Goal: Task Accomplishment & Management: Manage account settings

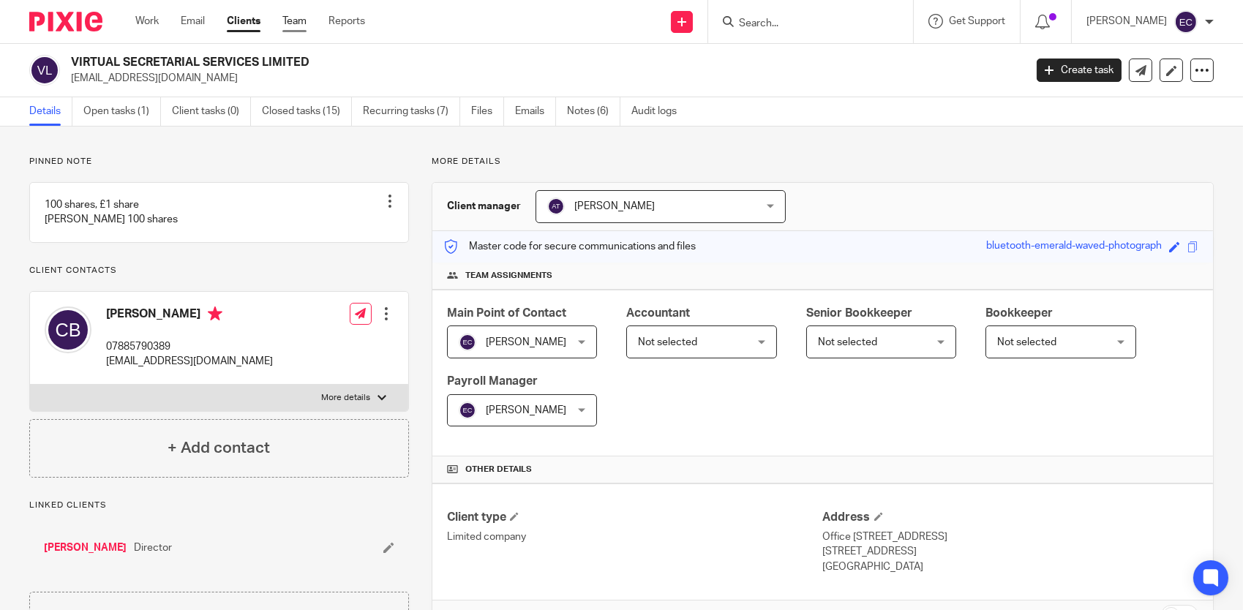
click at [303, 22] on link "Team" at bounding box center [294, 21] width 24 height 15
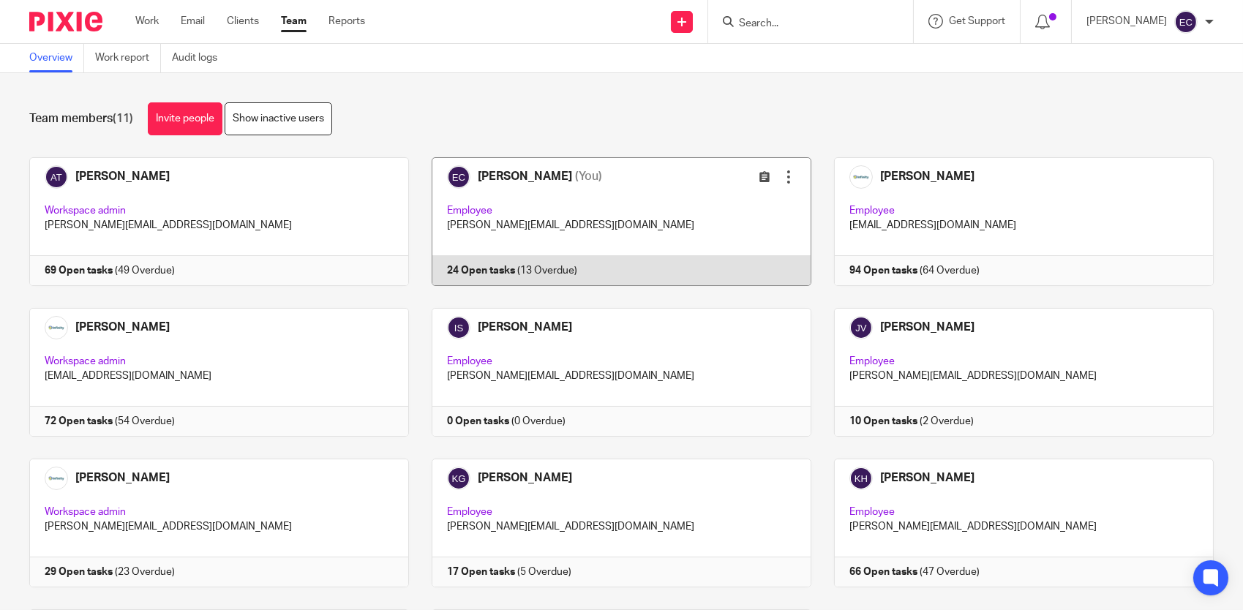
click at [563, 203] on link at bounding box center [610, 221] width 402 height 129
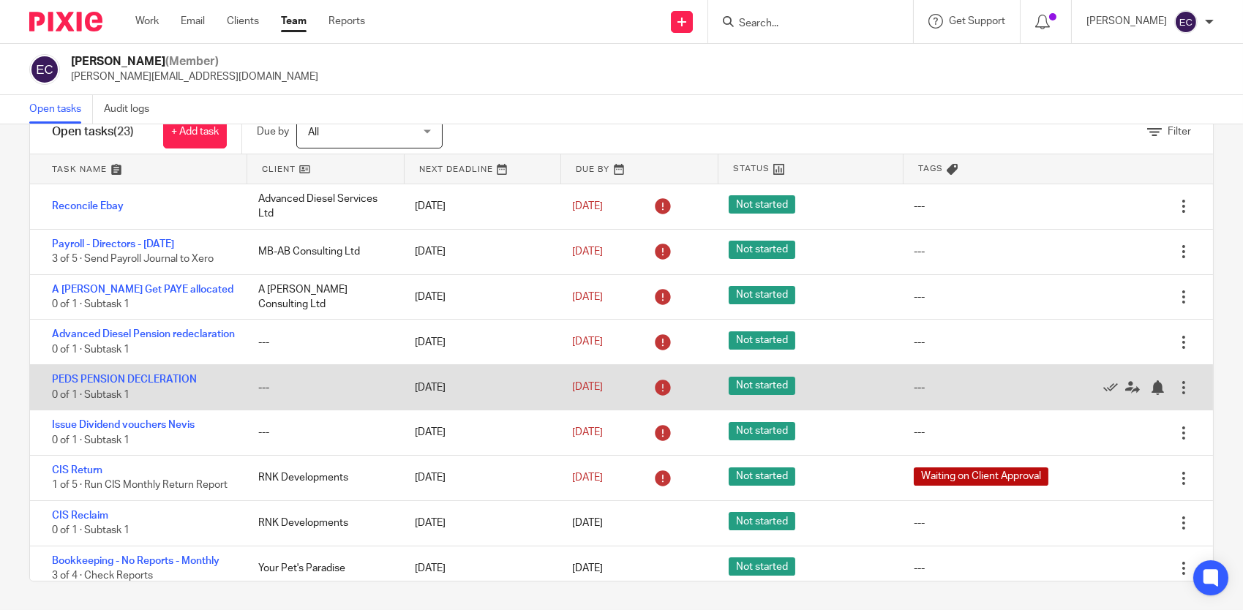
scroll to position [219, 0]
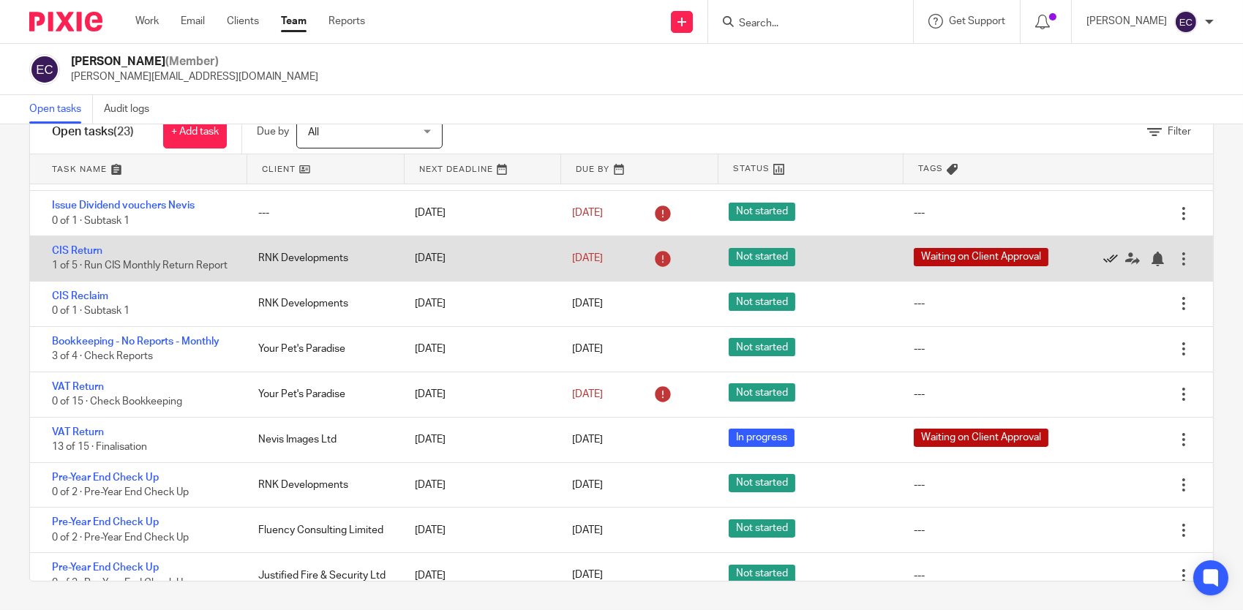
click at [1103, 266] on icon at bounding box center [1110, 259] width 15 height 15
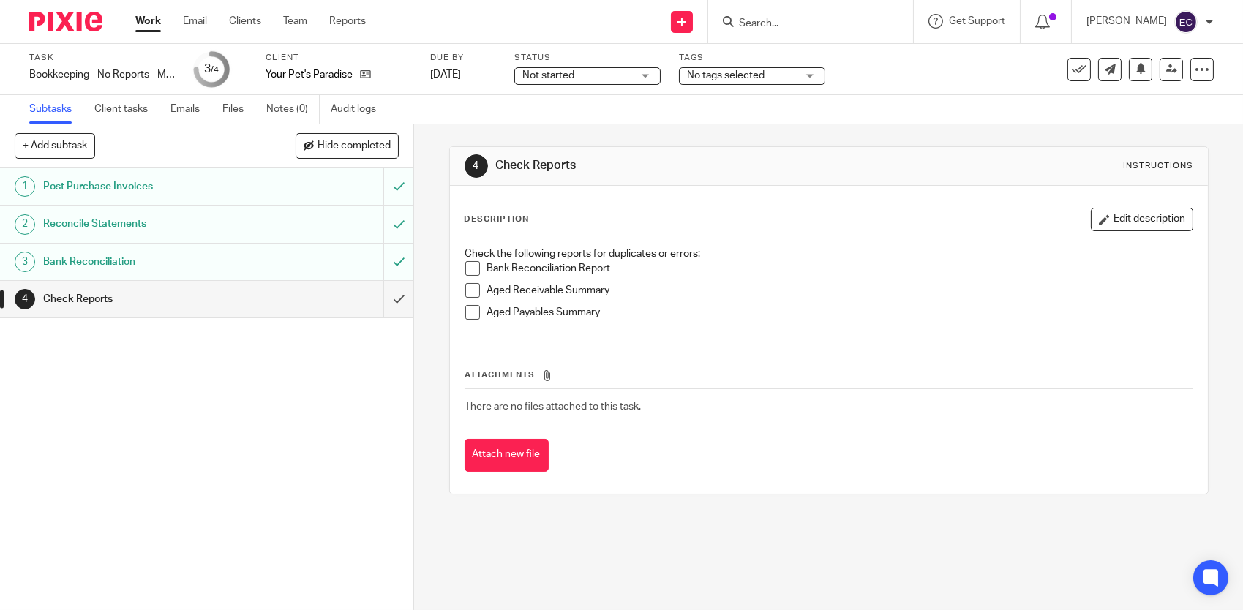
drag, startPoint x: 750, startPoint y: 93, endPoint x: 694, endPoint y: 87, distance: 55.9
drag, startPoint x: 694, startPoint y: 87, endPoint x: 1023, endPoint y: 515, distance: 539.9
click at [1023, 515] on div "4 Check Reports Instructions Description Edit description Check the following r…" at bounding box center [828, 320] width 759 height 392
click at [804, 73] on div "No tags selected" at bounding box center [752, 76] width 146 height 18
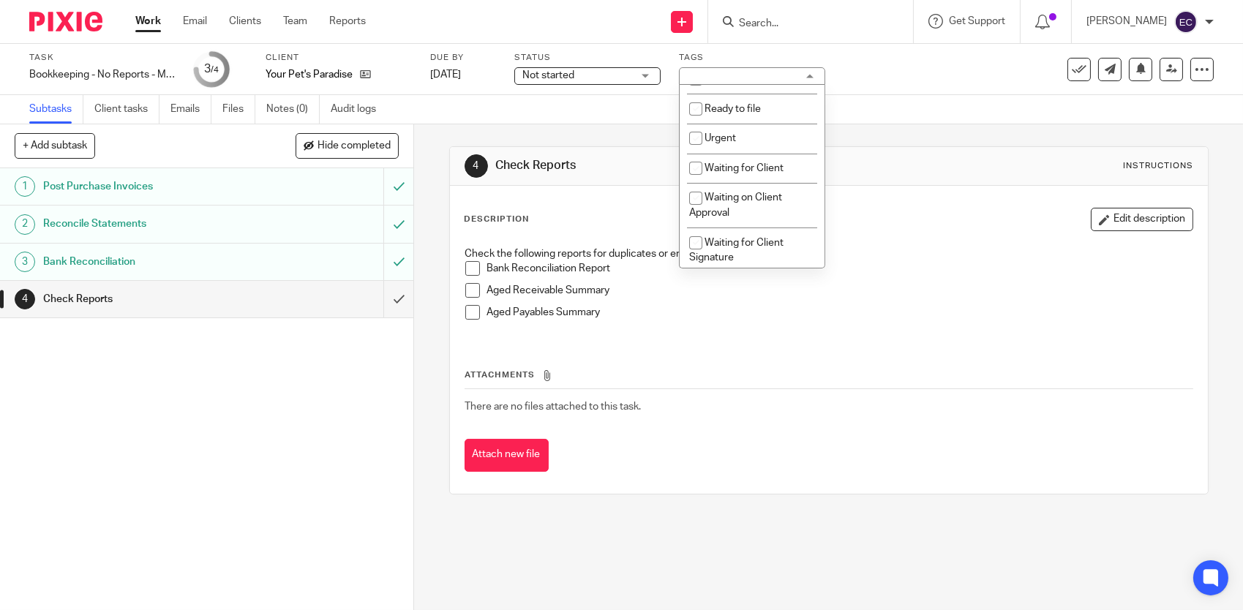
scroll to position [439, 0]
click at [792, 164] on li "Waiting for Client" at bounding box center [752, 166] width 145 height 30
checkbox input "true"
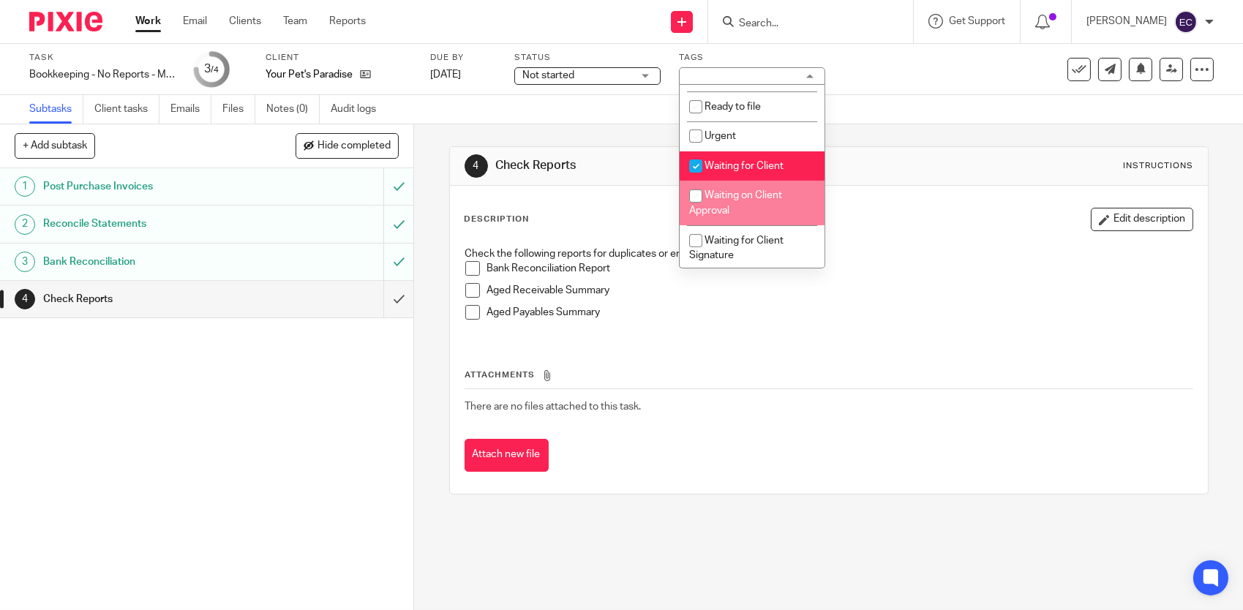
click at [983, 451] on div "Attach new file" at bounding box center [829, 455] width 729 height 33
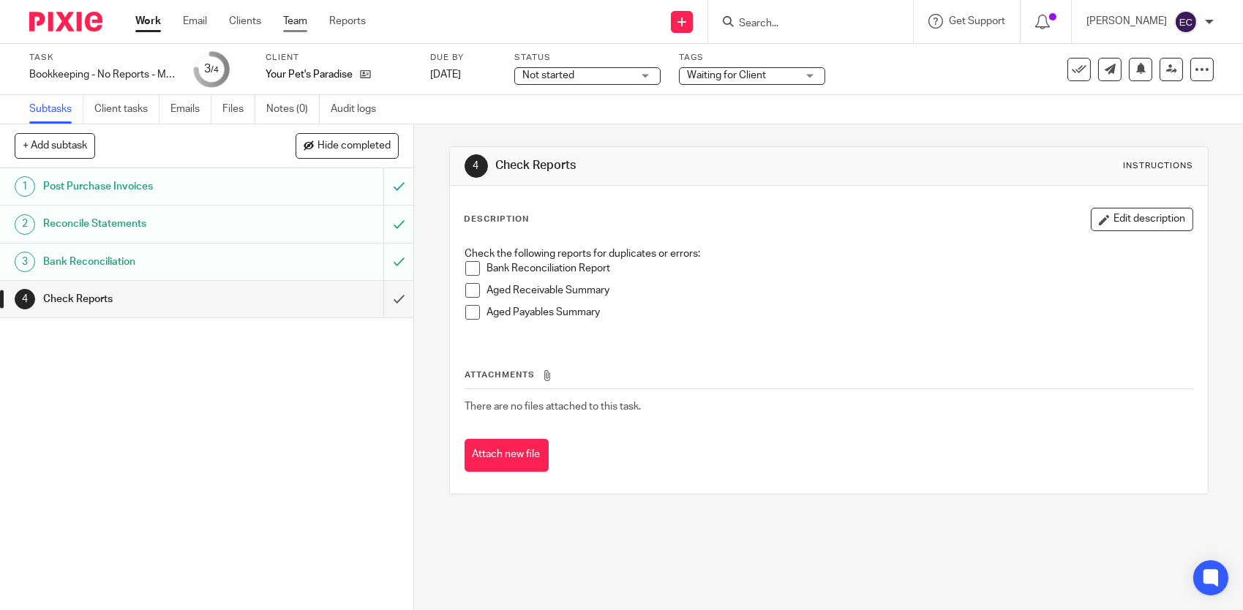
click at [301, 18] on link "Team" at bounding box center [295, 21] width 24 height 15
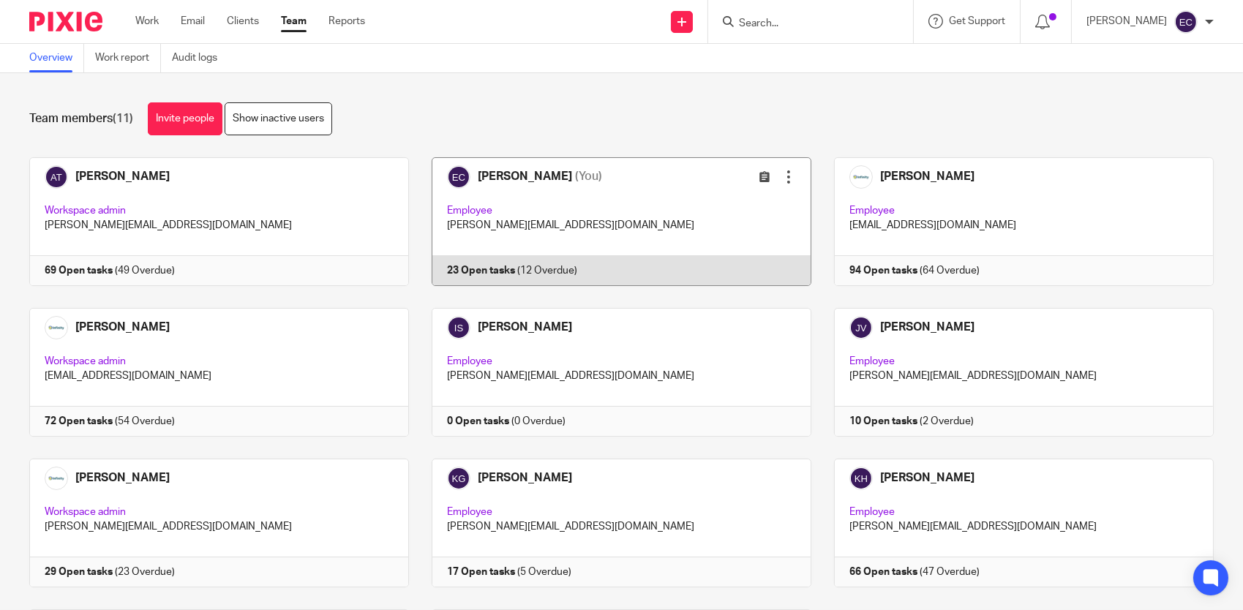
click at [565, 240] on link at bounding box center [610, 221] width 402 height 129
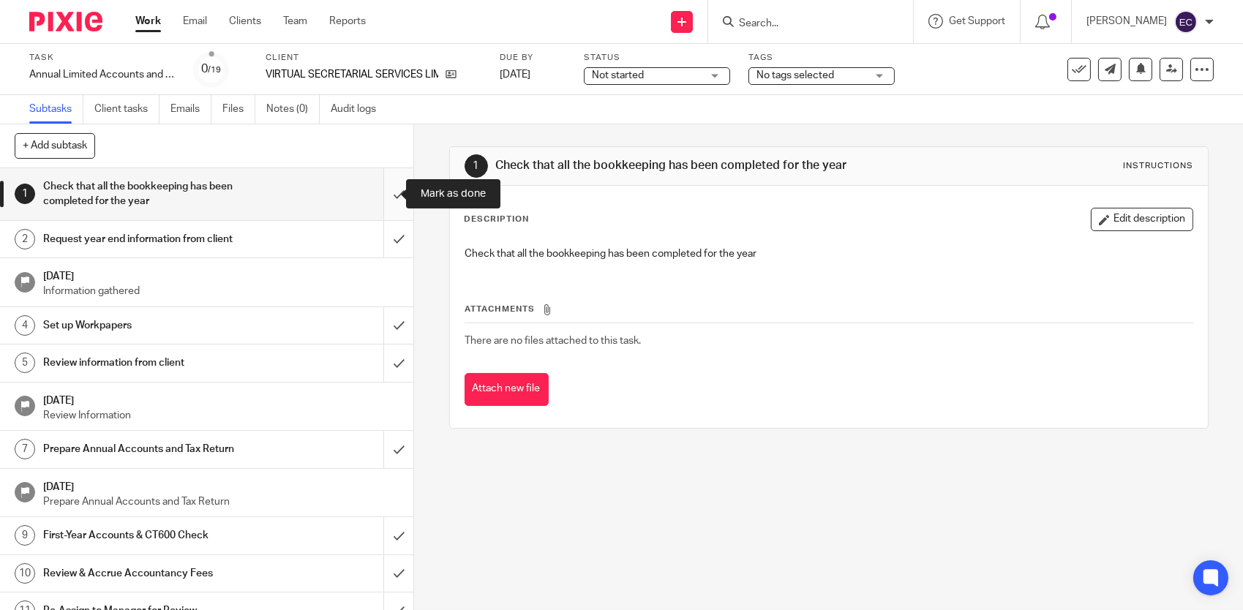
click at [385, 201] on input "submit" at bounding box center [206, 194] width 413 height 52
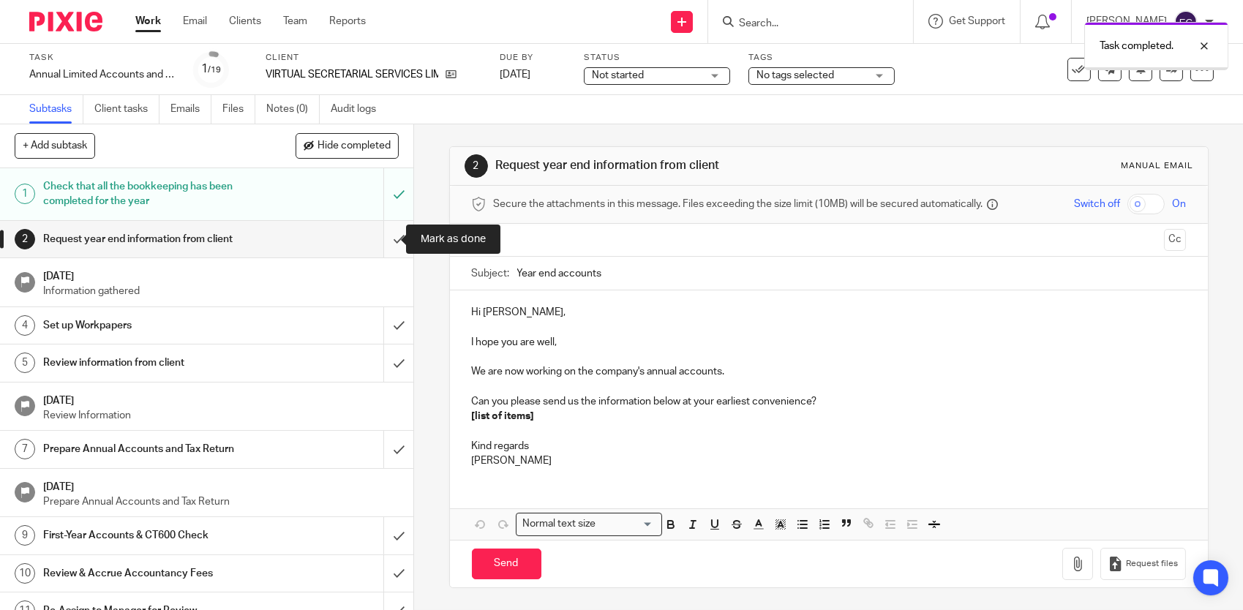
click at [386, 241] on input "submit" at bounding box center [206, 239] width 413 height 37
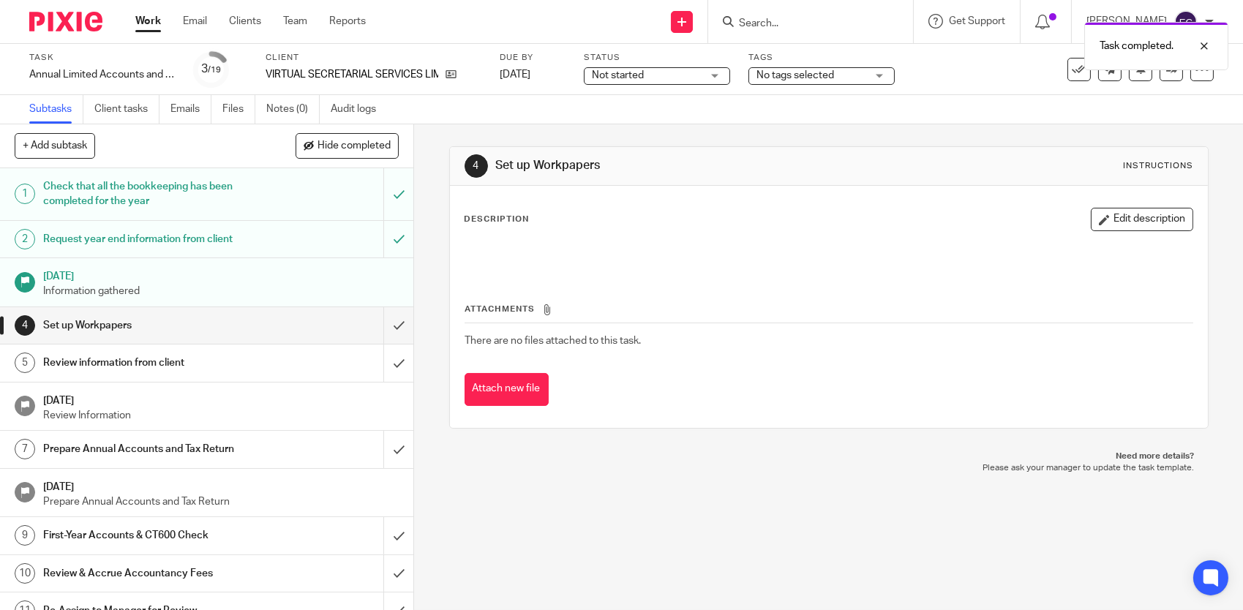
click at [846, 80] on span "No tags selected" at bounding box center [811, 75] width 110 height 15
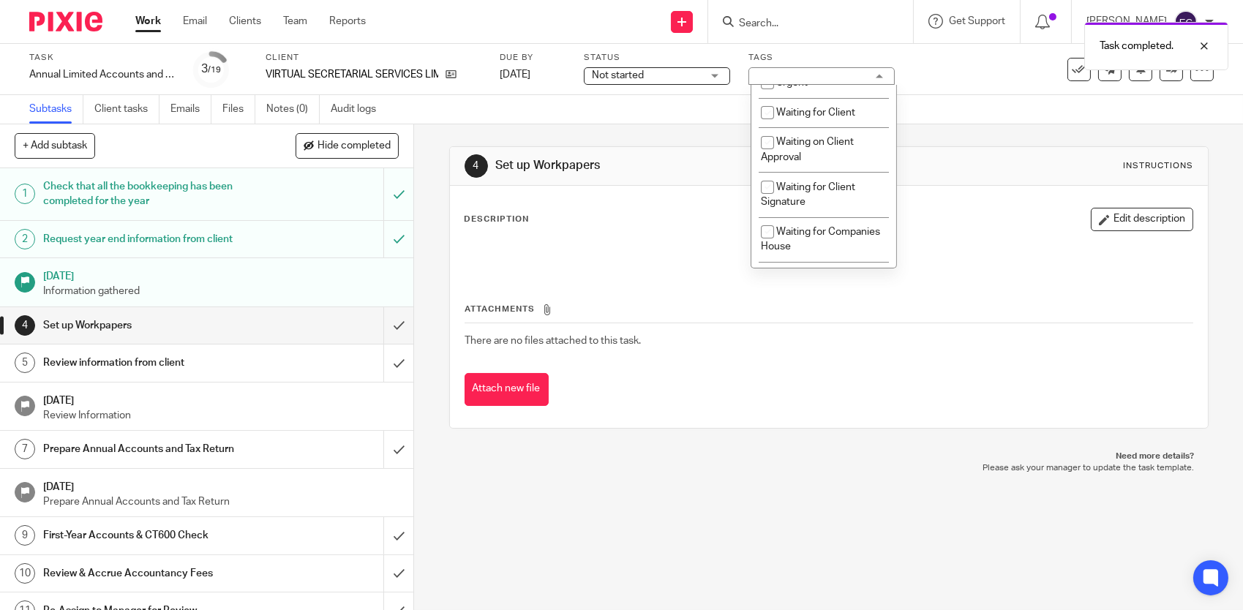
scroll to position [512, 0]
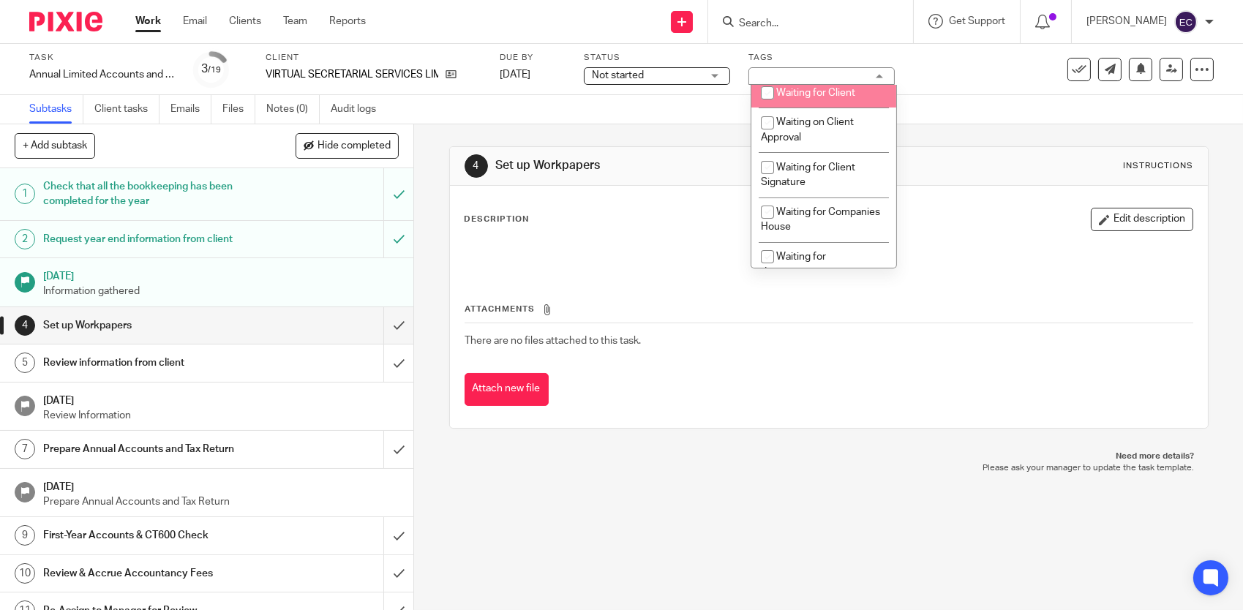
click at [841, 98] on span "Waiting for Client" at bounding box center [815, 93] width 79 height 10
checkbox input "true"
click at [991, 102] on div "Subtasks Client tasks Emails Files Notes (0) Audit logs" at bounding box center [621, 109] width 1243 height 29
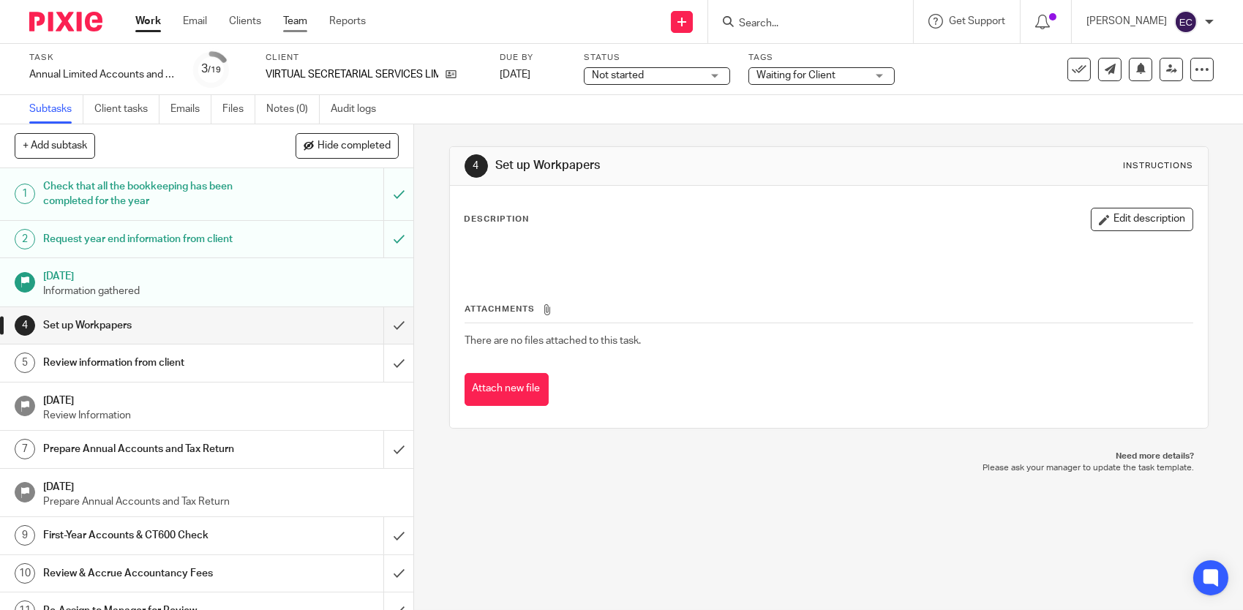
click at [303, 25] on link "Team" at bounding box center [295, 21] width 24 height 15
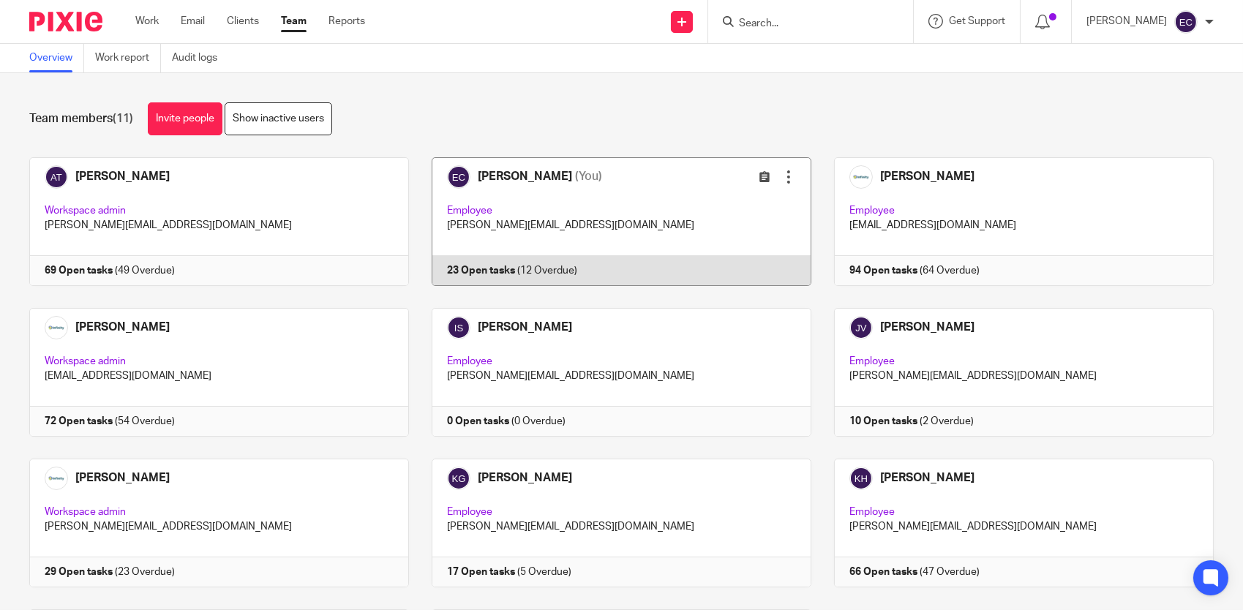
click at [601, 227] on link at bounding box center [610, 221] width 402 height 129
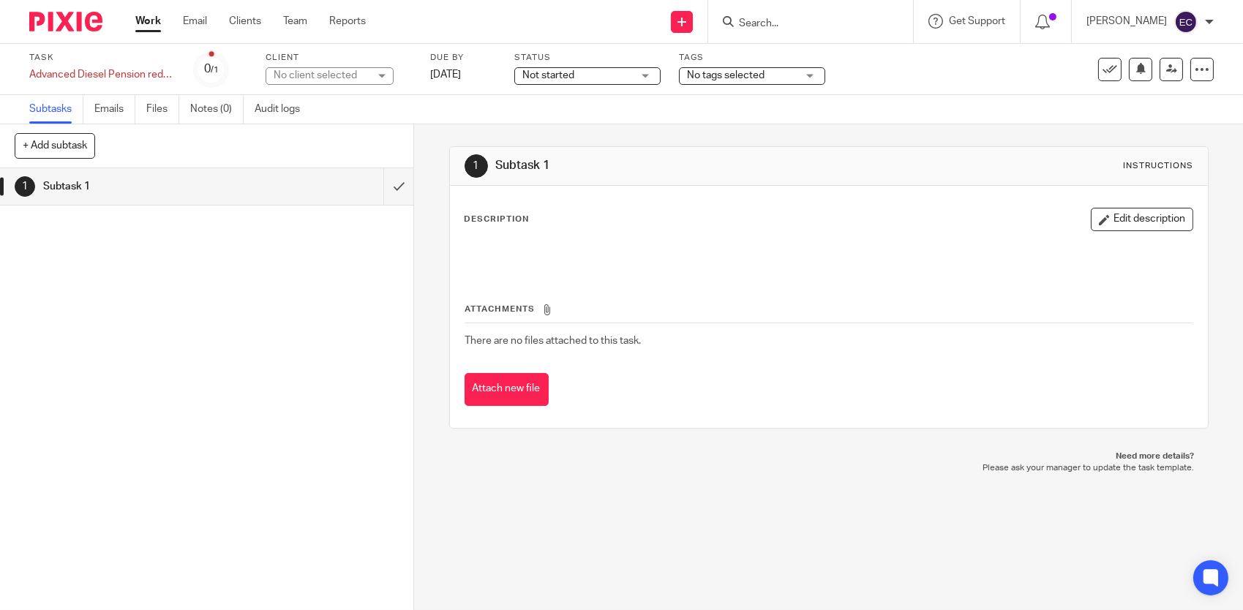
click at [1099, 56] on div "Task Advanced Diesel Pension redeclaration Save Advanced Diesel Pension redecla…" at bounding box center [621, 69] width 1184 height 35
click at [1102, 69] on icon at bounding box center [1109, 69] width 15 height 15
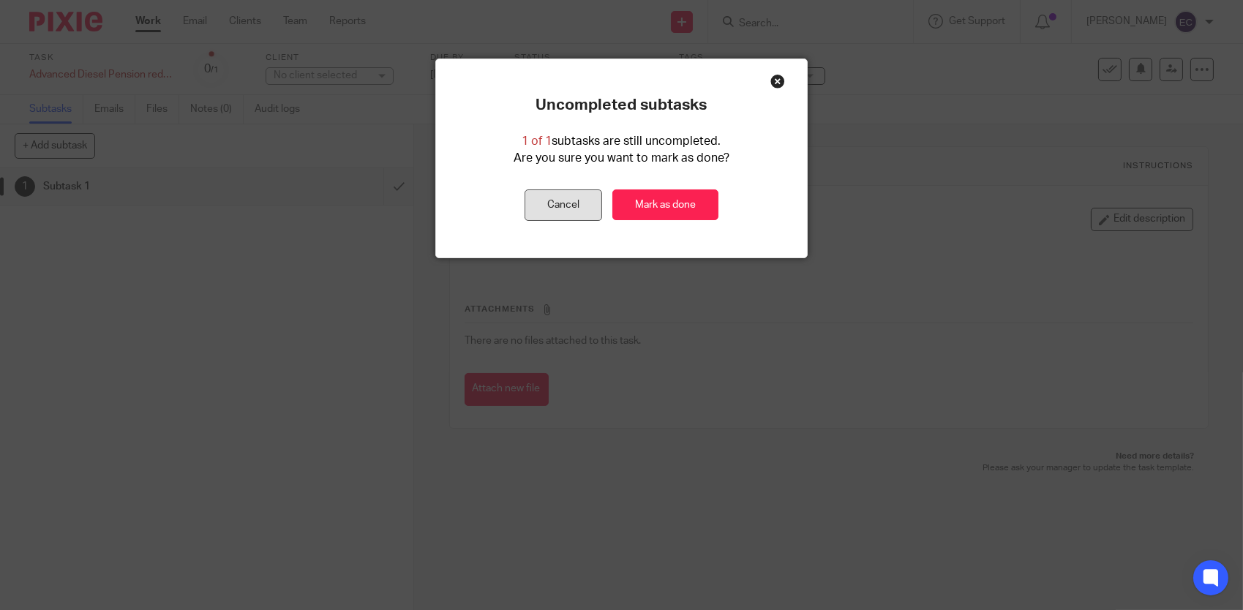
click at [552, 206] on button "Cancel" at bounding box center [564, 204] width 78 height 31
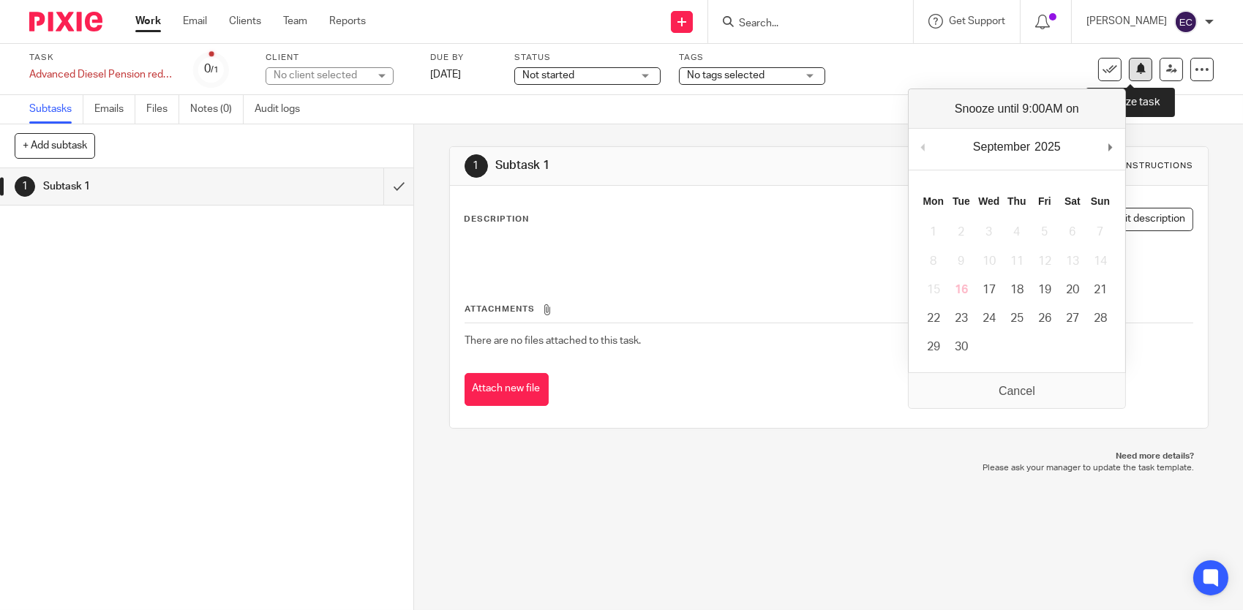
click at [1135, 72] on button at bounding box center [1140, 69] width 23 height 23
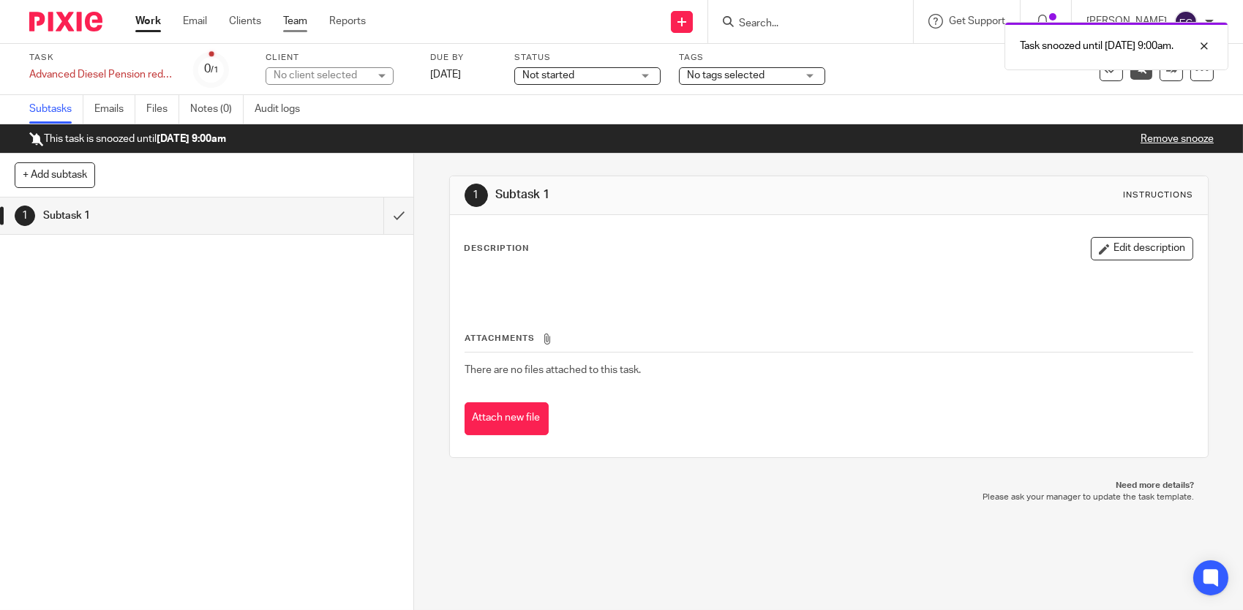
click at [298, 22] on link "Team" at bounding box center [295, 21] width 24 height 15
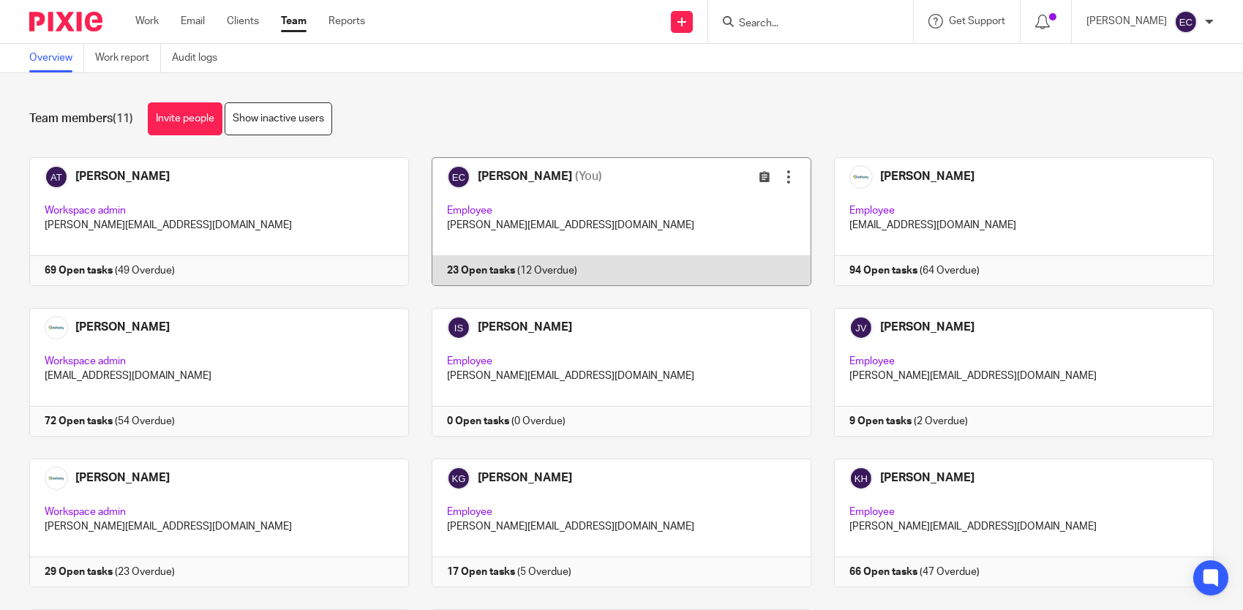
click at [568, 223] on link at bounding box center [610, 221] width 402 height 129
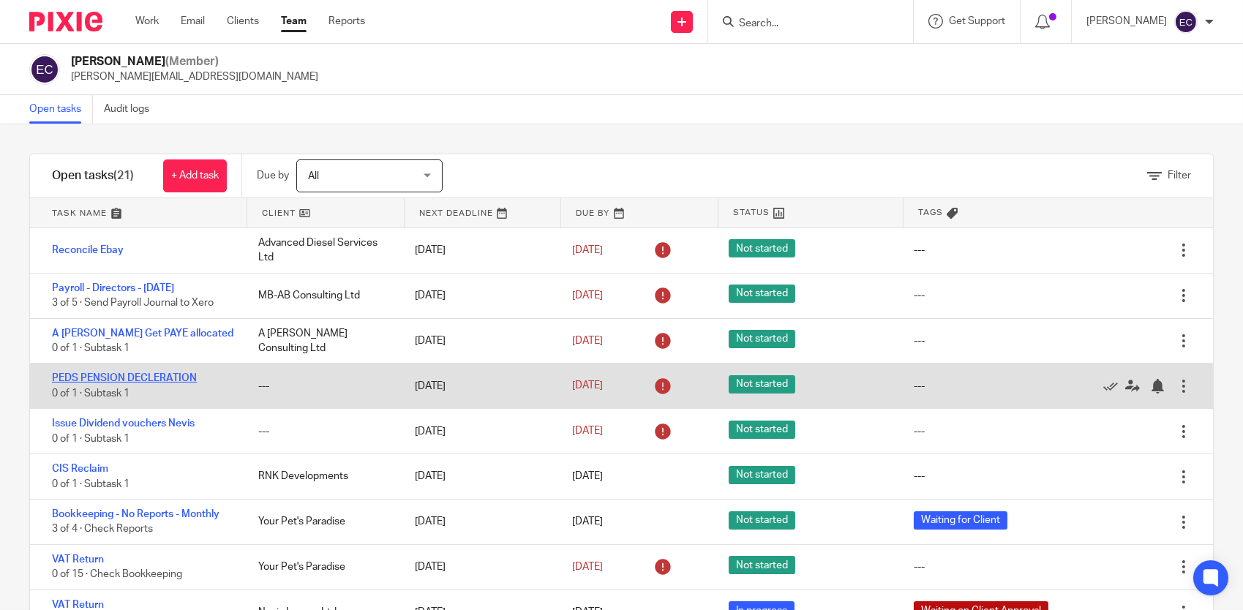
click at [139, 376] on link "PEDS PENSION DECLERATION" at bounding box center [124, 378] width 145 height 10
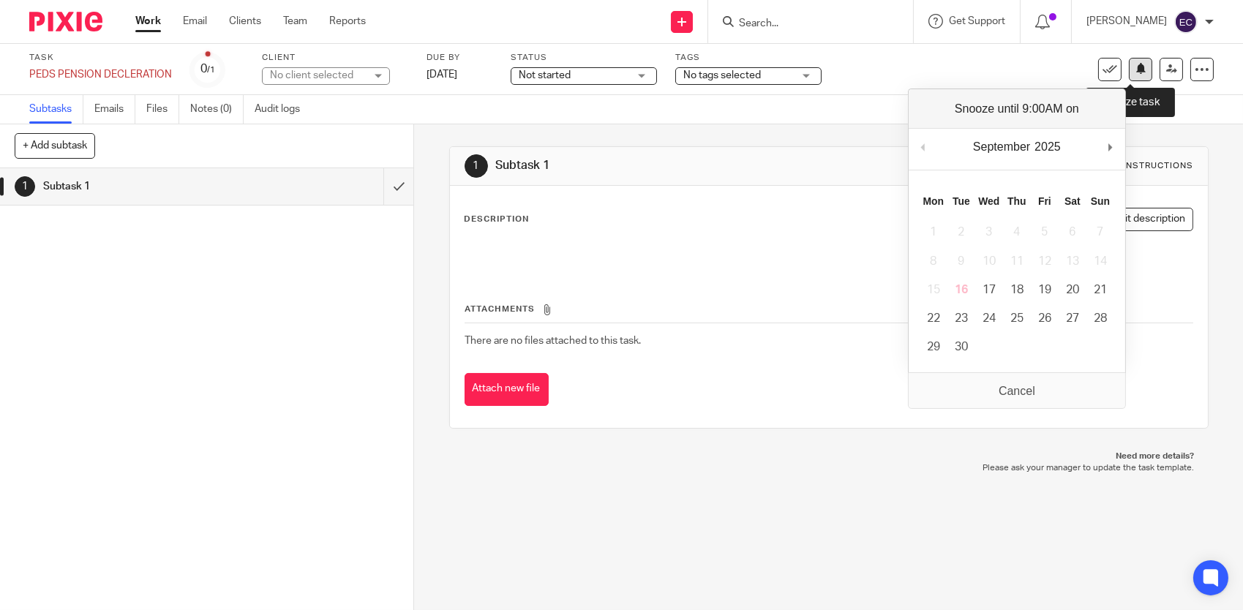
click at [1135, 71] on icon at bounding box center [1140, 68] width 11 height 11
click at [1135, 74] on icon at bounding box center [1140, 68] width 11 height 11
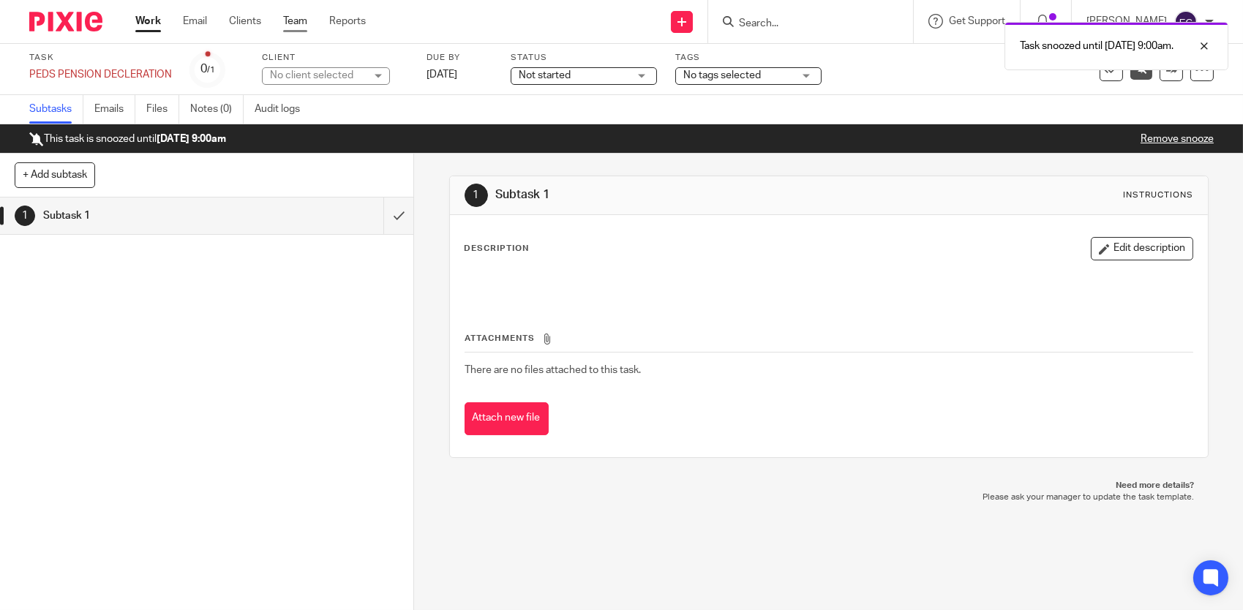
click at [290, 22] on link "Team" at bounding box center [295, 21] width 24 height 15
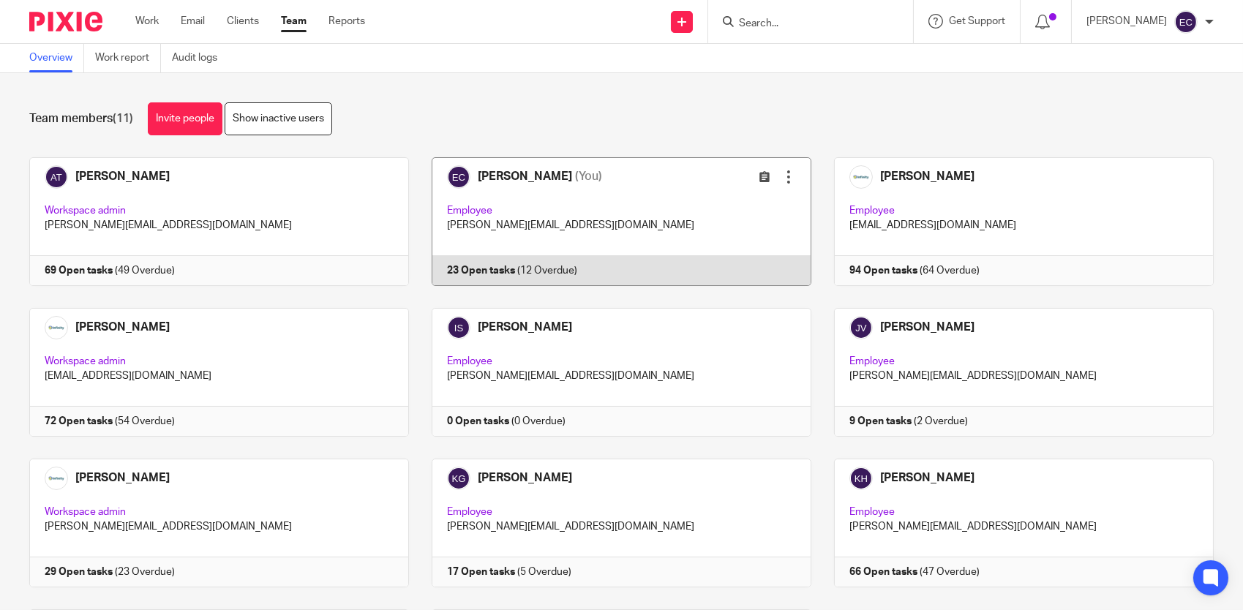
click at [661, 197] on link at bounding box center [610, 221] width 402 height 129
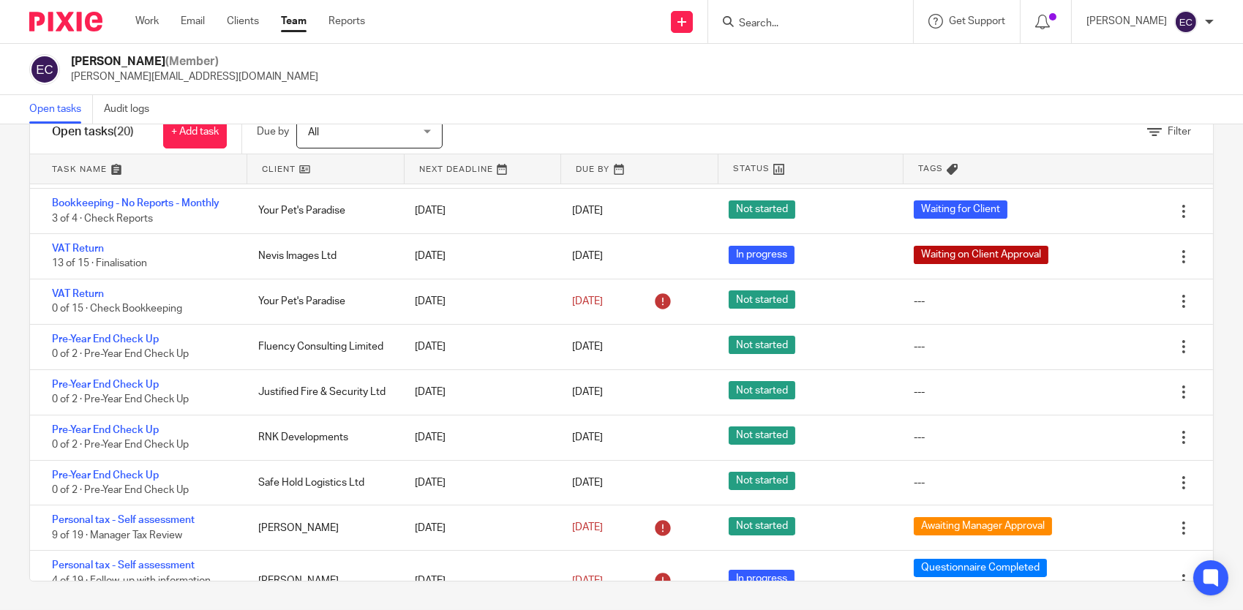
scroll to position [2, 0]
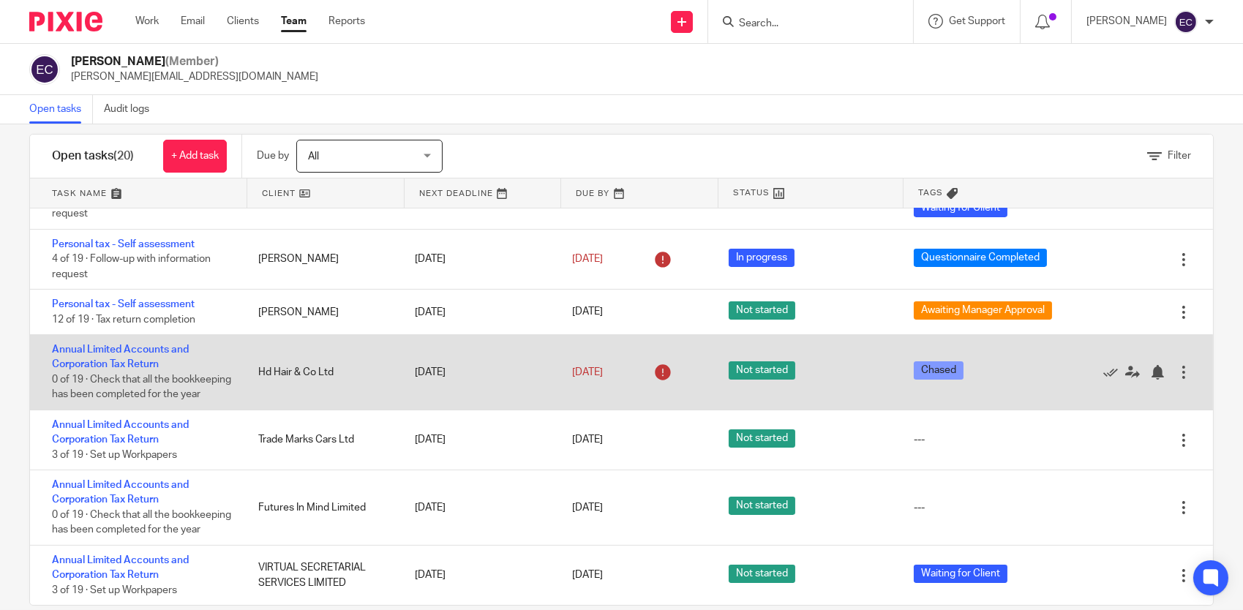
scroll to position [44, 0]
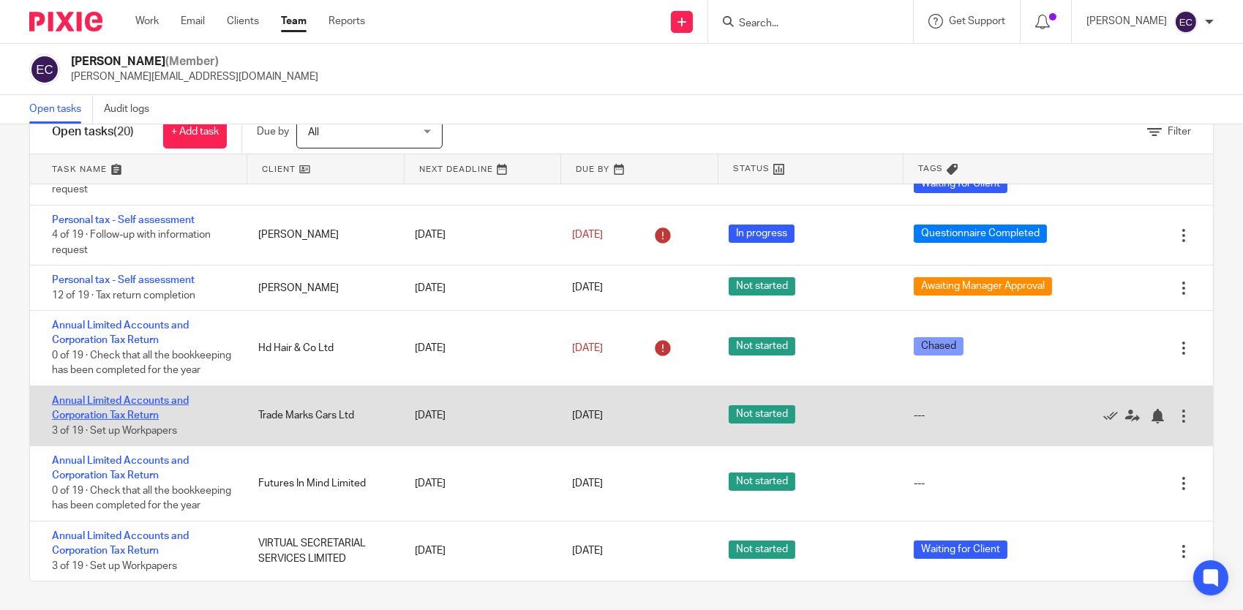
click at [170, 396] on link "Annual Limited Accounts and Corporation Tax Return" at bounding box center [120, 408] width 137 height 25
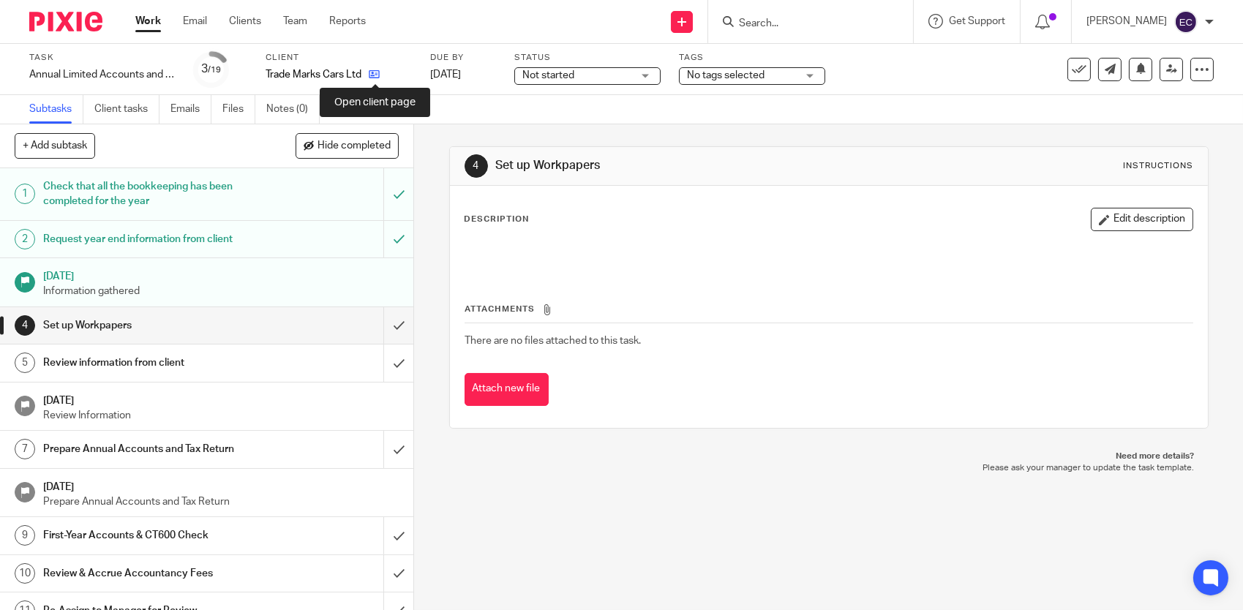
click at [377, 73] on icon at bounding box center [374, 74] width 11 height 11
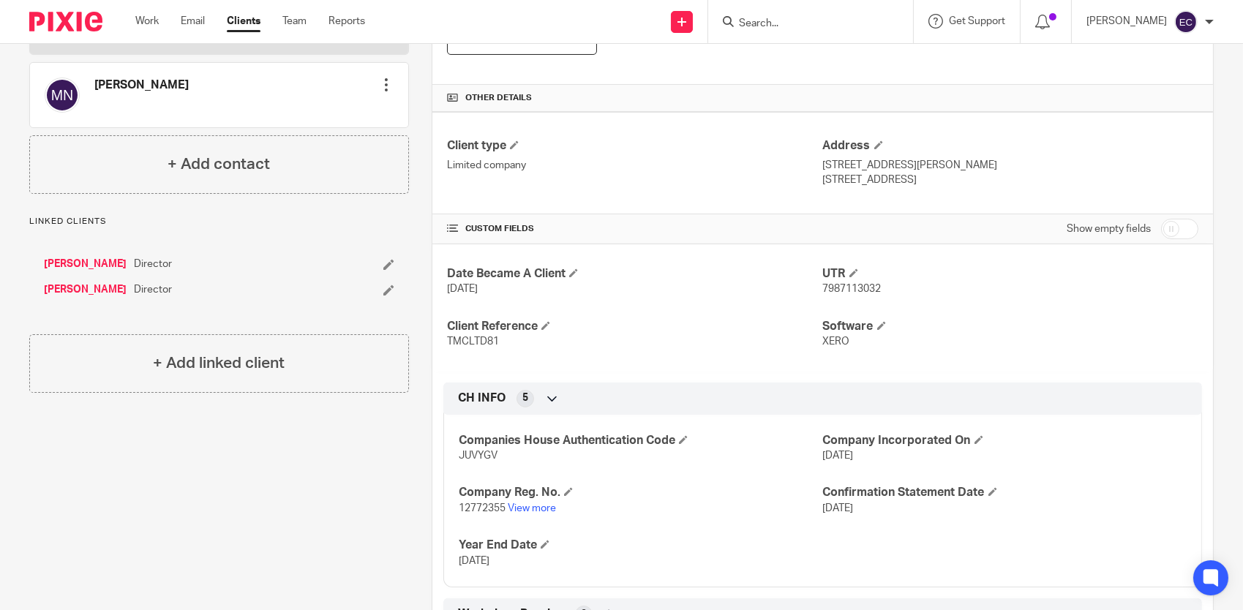
scroll to position [432, 0]
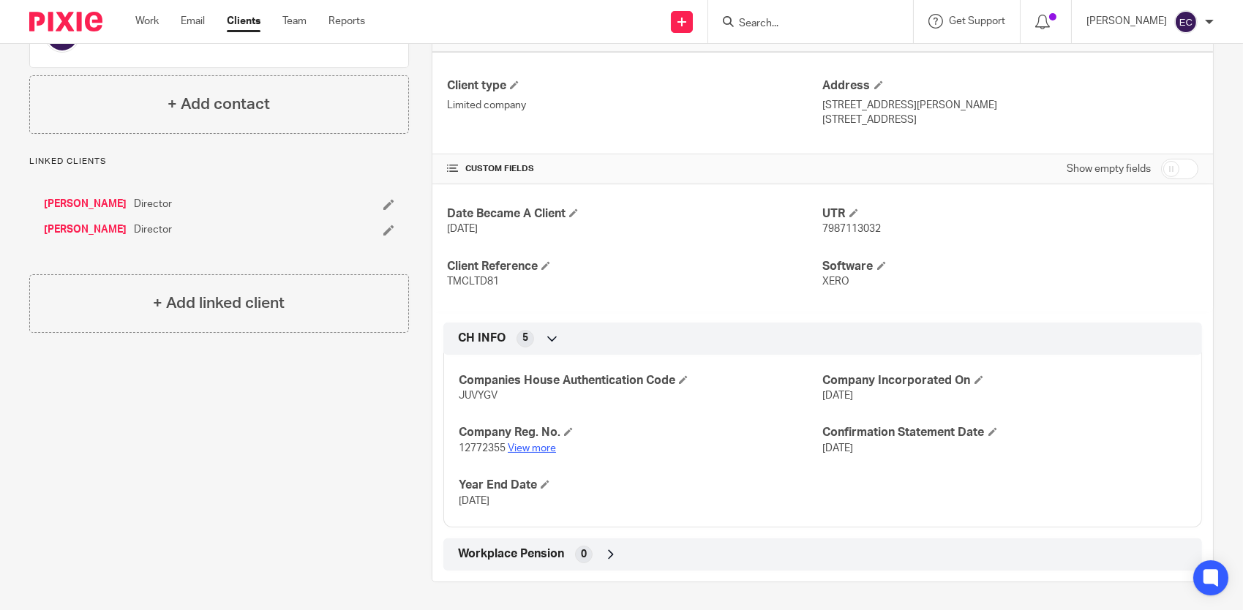
click at [537, 449] on link "View more" at bounding box center [532, 448] width 48 height 10
